Goal: Information Seeking & Learning: Check status

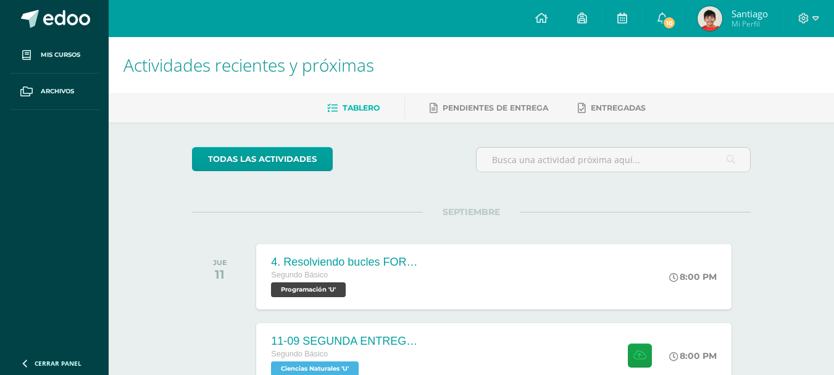
click at [712, 22] on img at bounding box center [709, 18] width 25 height 25
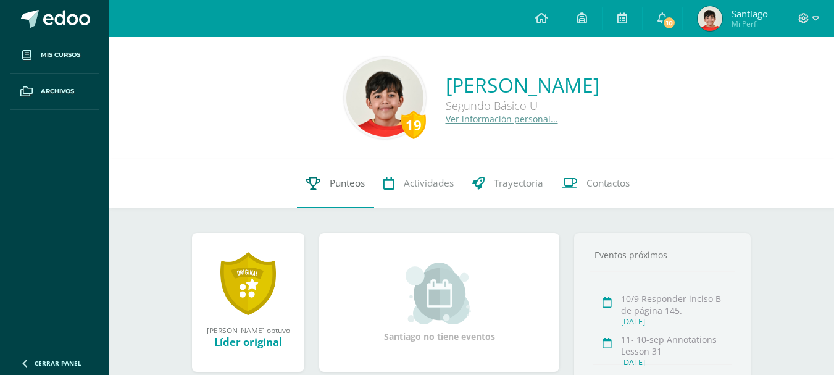
click at [337, 185] on span "Punteos" at bounding box center [346, 182] width 35 height 13
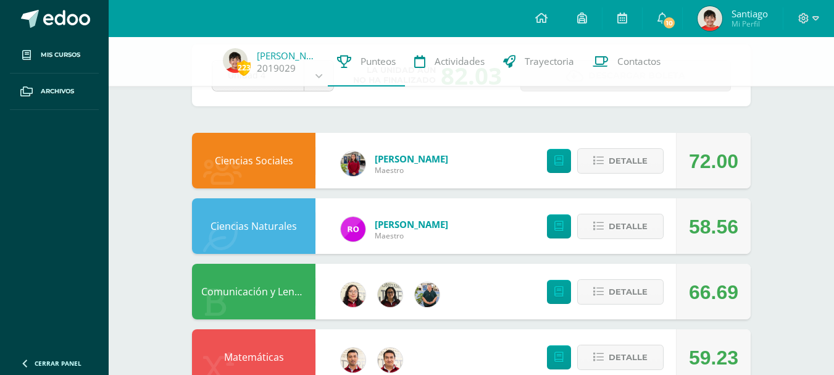
scroll to position [62, 0]
click at [556, 230] on icon at bounding box center [558, 226] width 9 height 10
